Goal: Check status

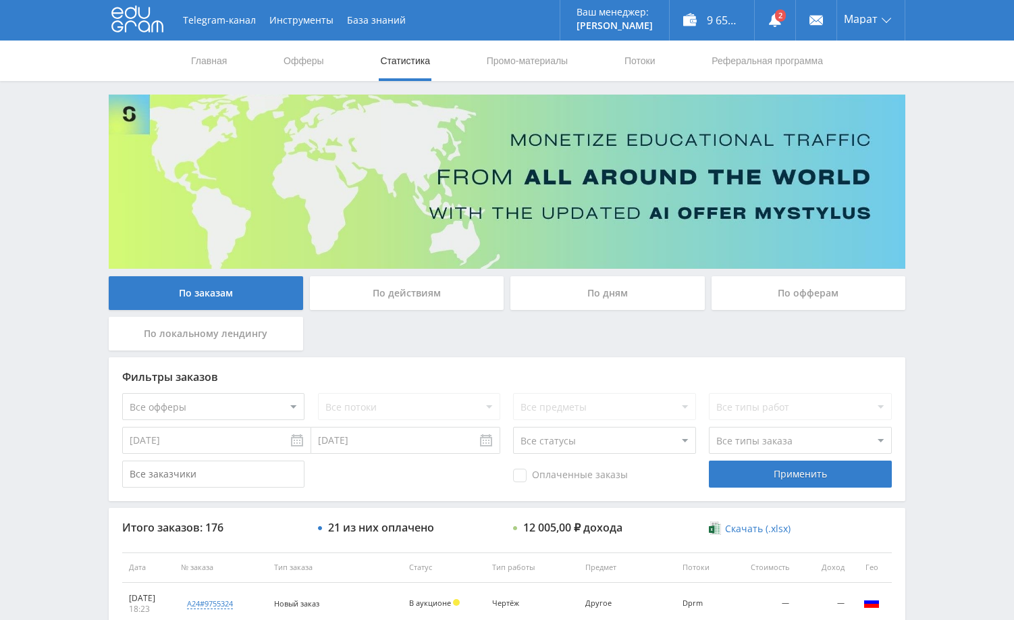
click at [938, 225] on div "Telegram-канал Инструменты База знаний Ваш менеджер: [PERSON_NAME] Online @edug…" at bounding box center [507, 566] width 1014 height 1133
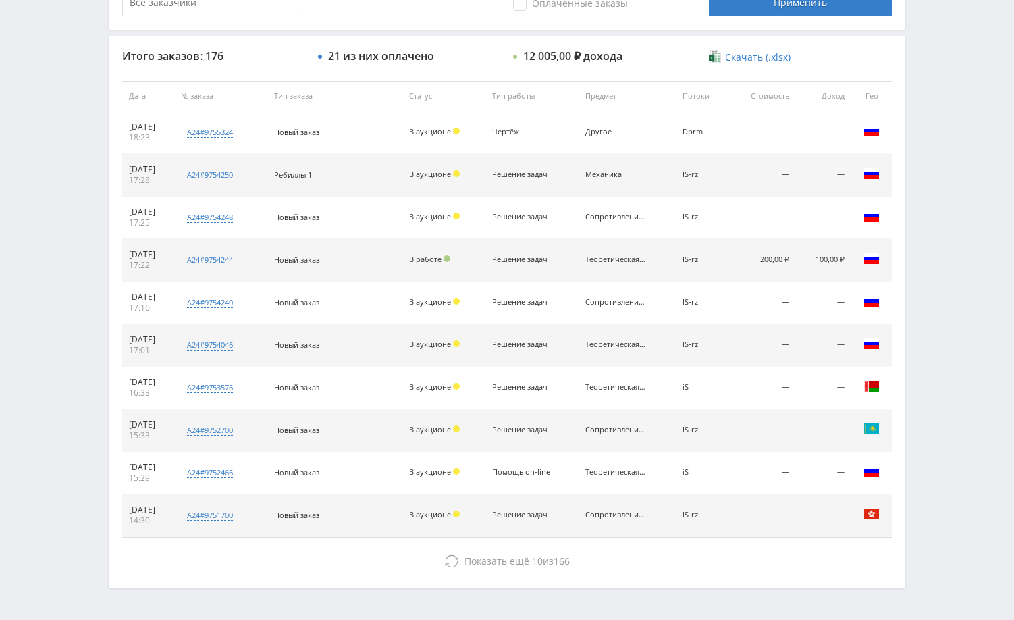
scroll to position [473, 0]
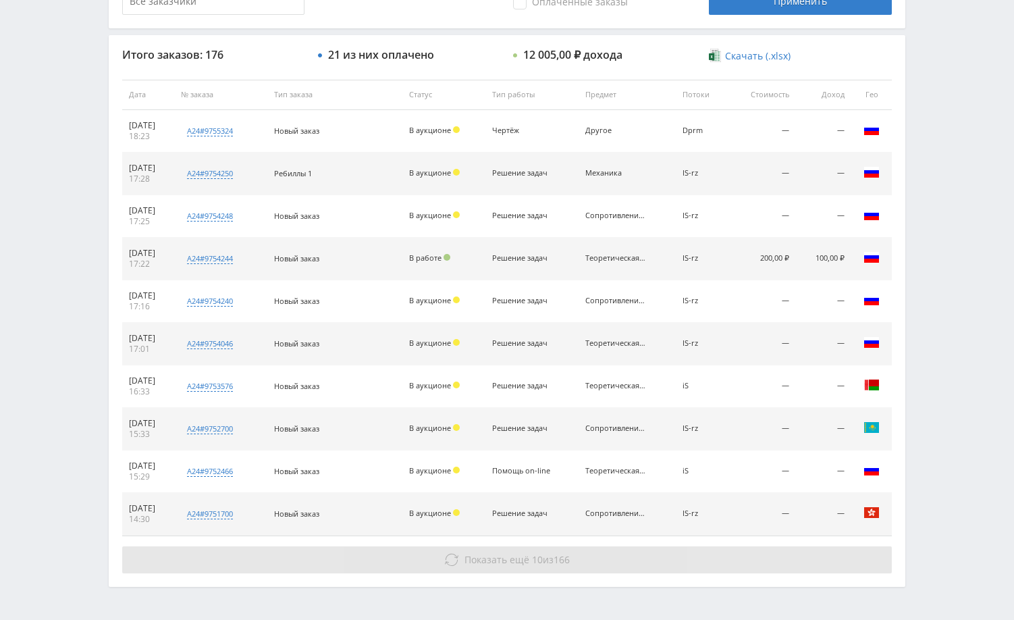
click at [687, 561] on button "Показать ещё 10 из 166" at bounding box center [507, 559] width 770 height 27
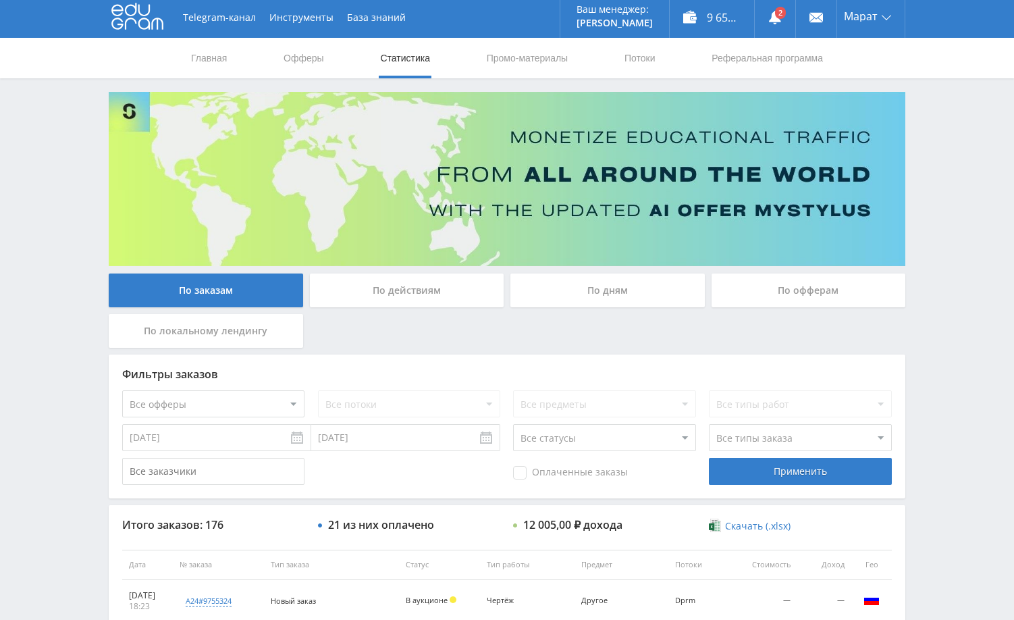
scroll to position [0, 0]
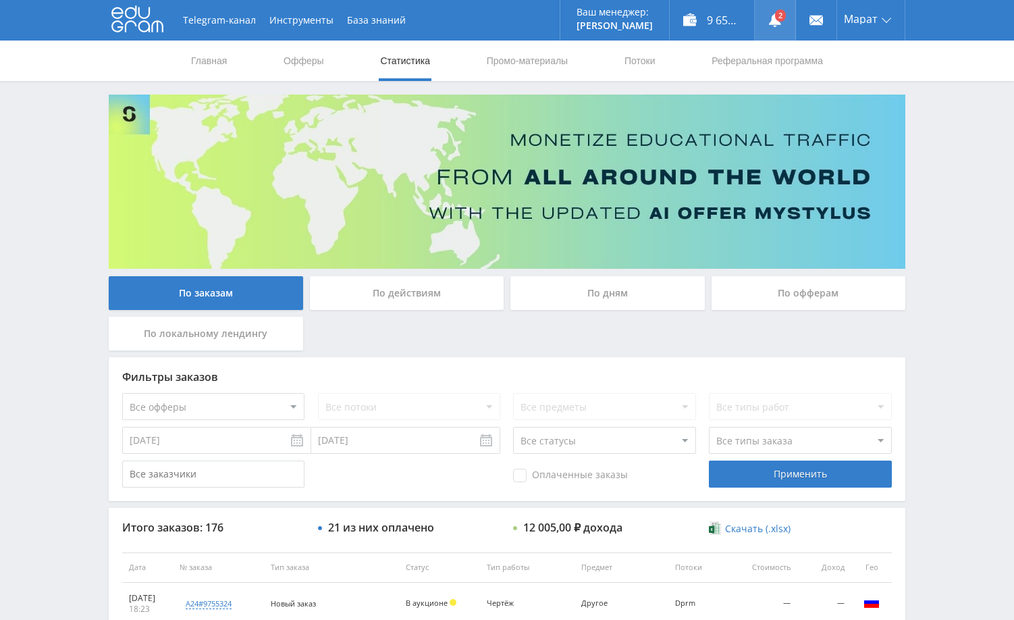
click at [774, 19] on use at bounding box center [775, 21] width 12 height 14
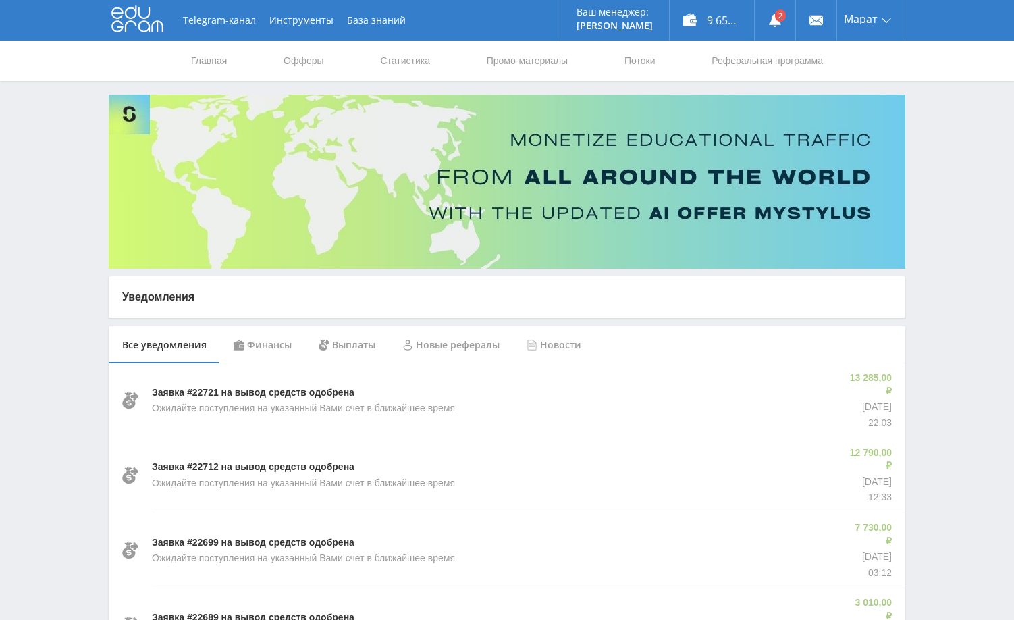
click at [259, 342] on div "Финансы" at bounding box center [262, 345] width 85 height 38
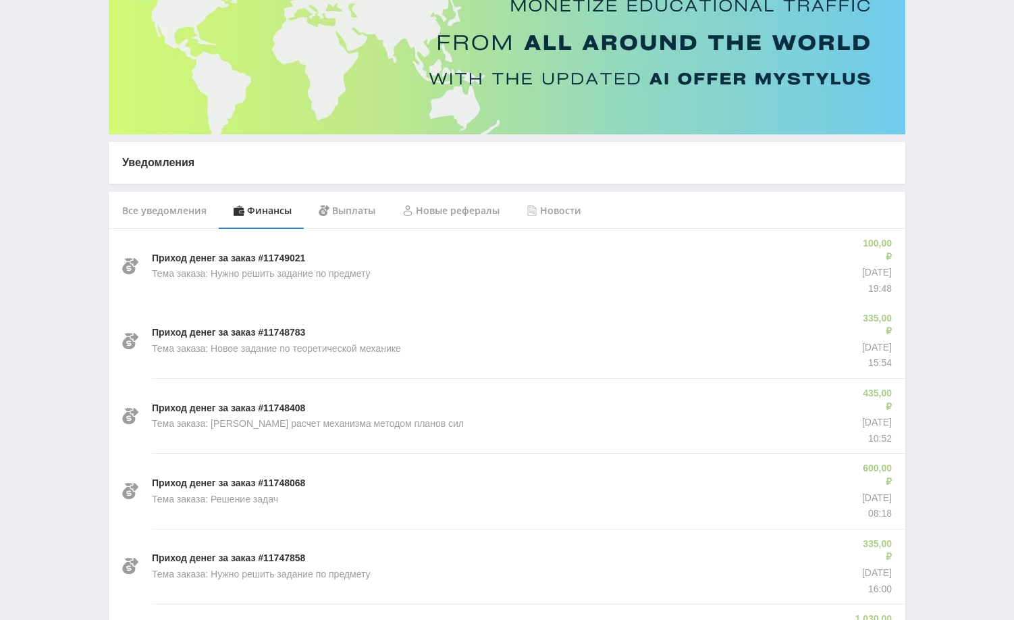
scroll to position [135, 0]
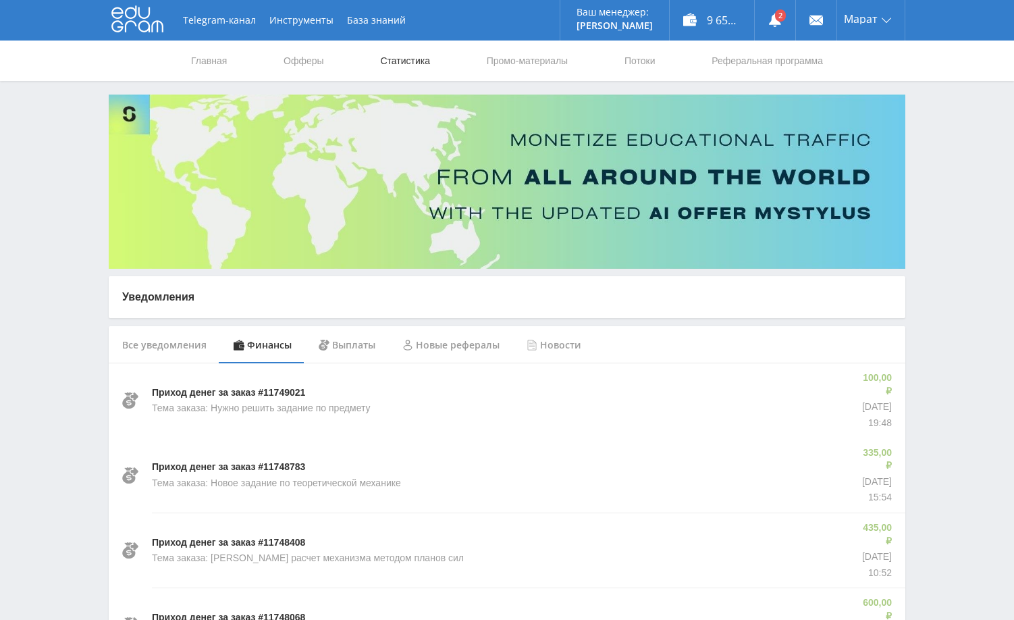
click at [411, 56] on link "Статистика" at bounding box center [405, 61] width 53 height 41
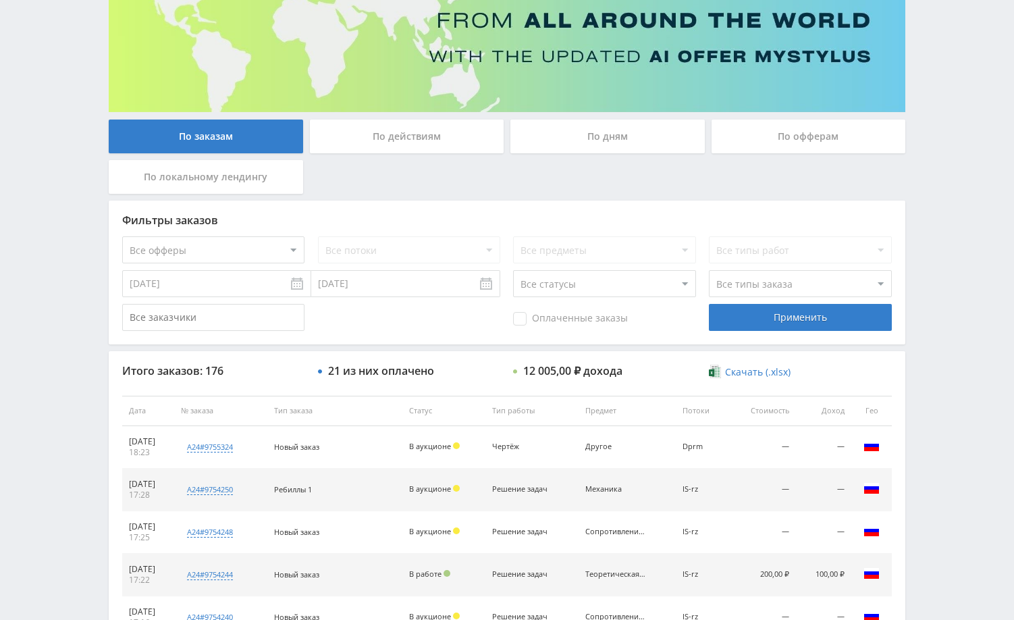
scroll to position [135, 0]
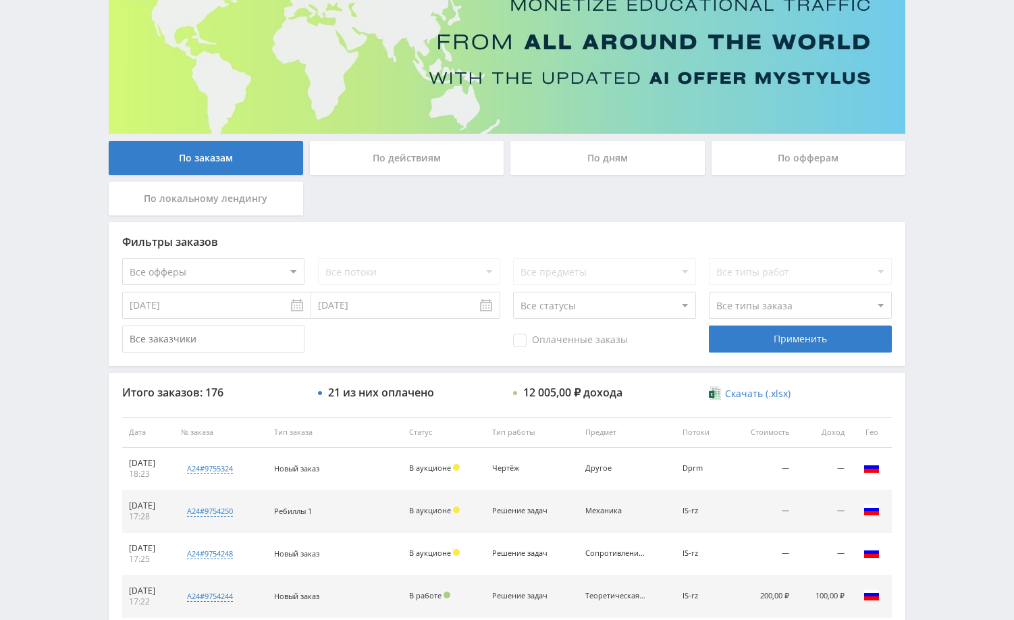
click at [623, 163] on div "По дням" at bounding box center [607, 158] width 194 height 34
click at [0, 0] on input "По дням" at bounding box center [0, 0] width 0 height 0
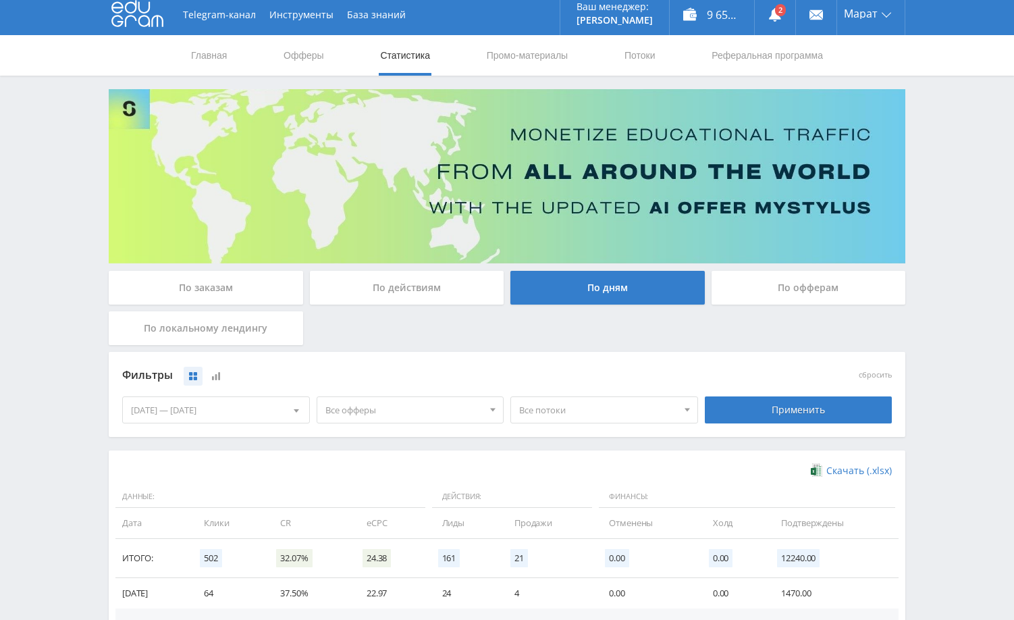
scroll to position [0, 0]
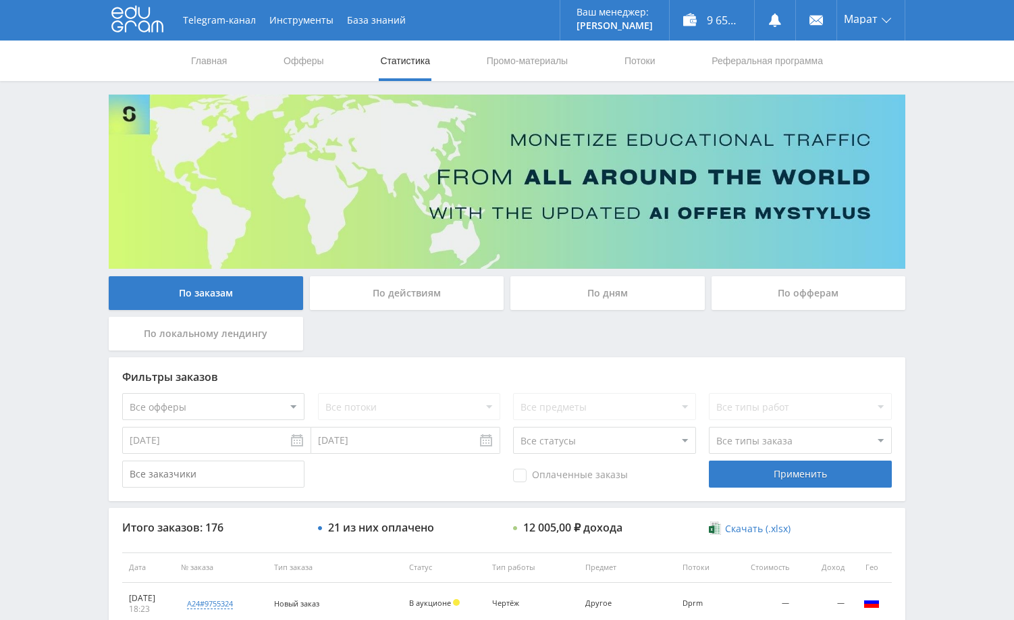
click at [928, 233] on div "Telegram-канал Инструменты База знаний Ваш менеджер: [PERSON_NAME] Online @edug…" at bounding box center [507, 566] width 1014 height 1133
click at [942, 173] on div "Telegram-канал Инструменты База знаний Ваш менеджер: [PERSON_NAME] Online @edug…" at bounding box center [507, 566] width 1014 height 1133
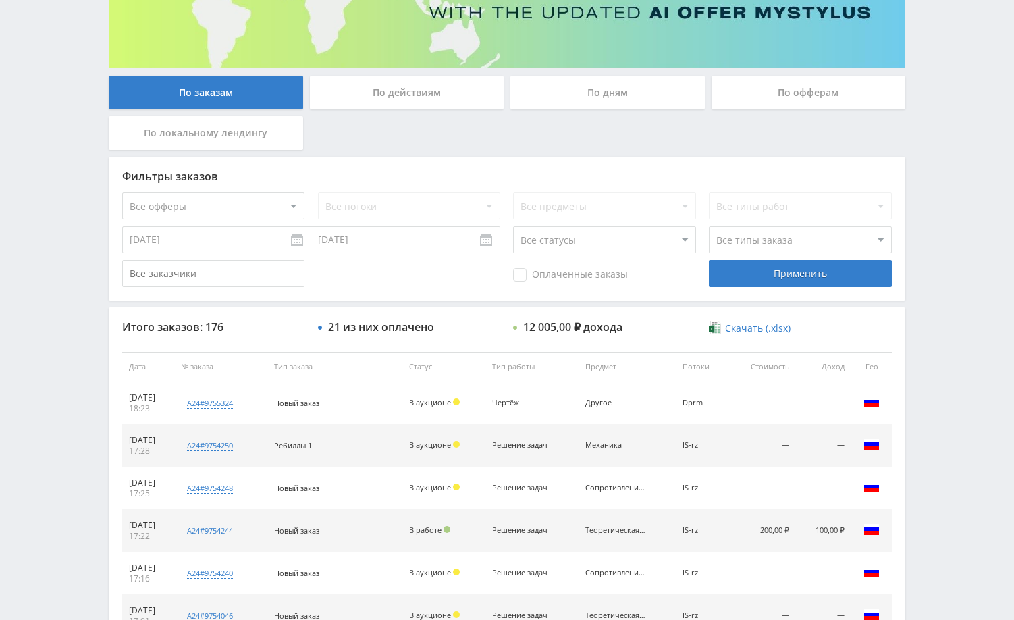
scroll to position [270, 0]
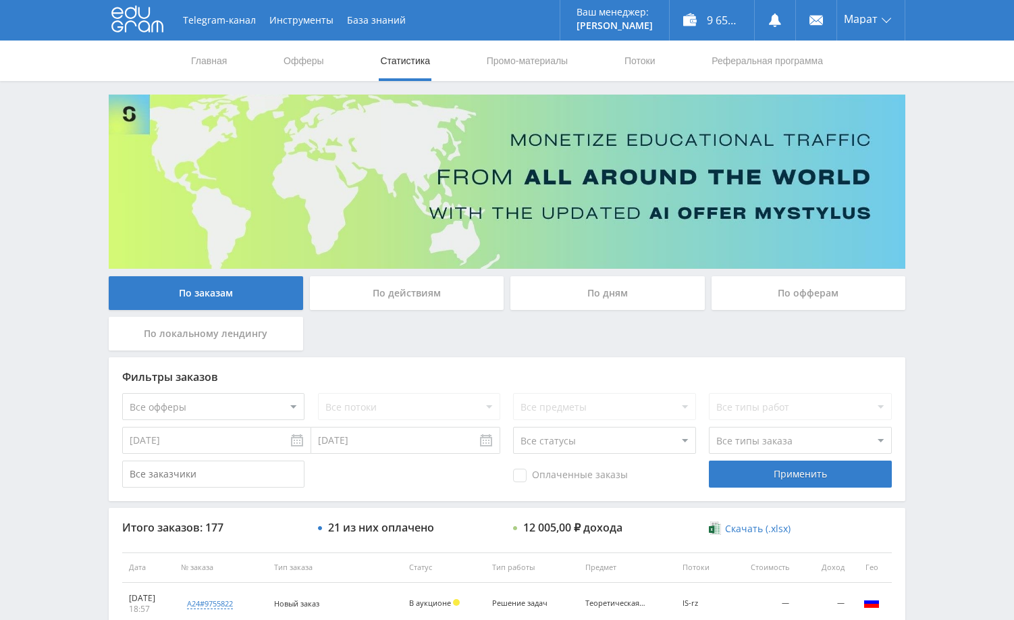
click at [965, 179] on div "Telegram-канал Инструменты База знаний Ваш менеджер: [PERSON_NAME] Alex Online …" at bounding box center [507, 566] width 1014 height 1133
